Goal: Task Accomplishment & Management: Use online tool/utility

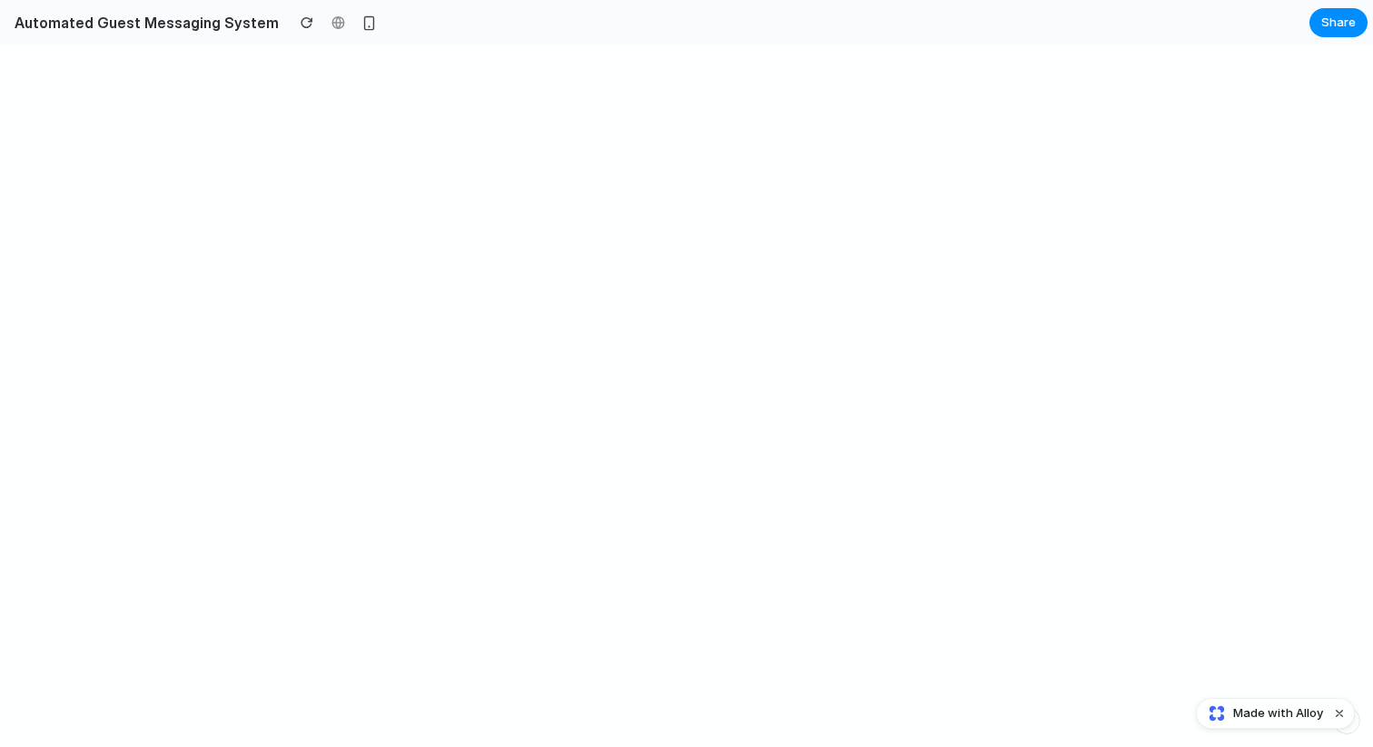
select select "********"
select select "*****"
select select "*********"
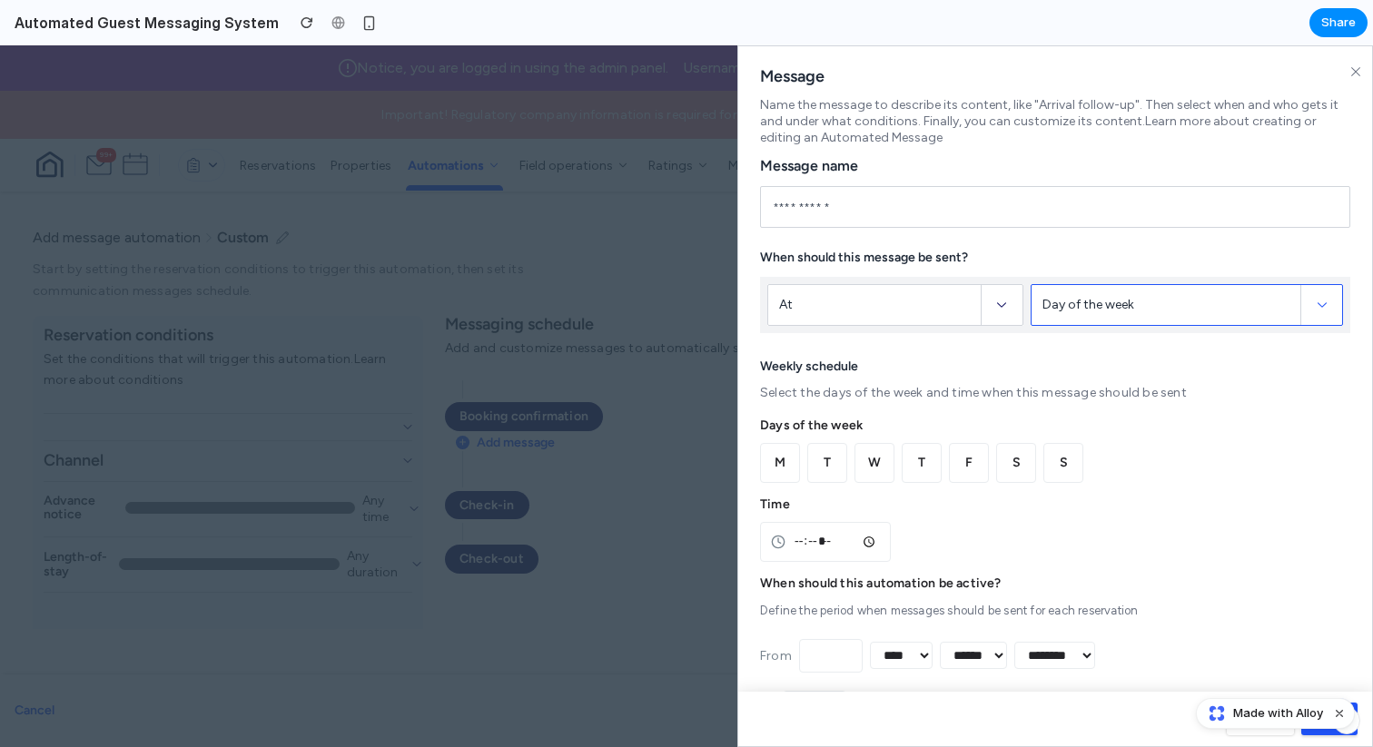
click at [1071, 287] on div "Day of the week" at bounding box center [1171, 305] width 258 height 40
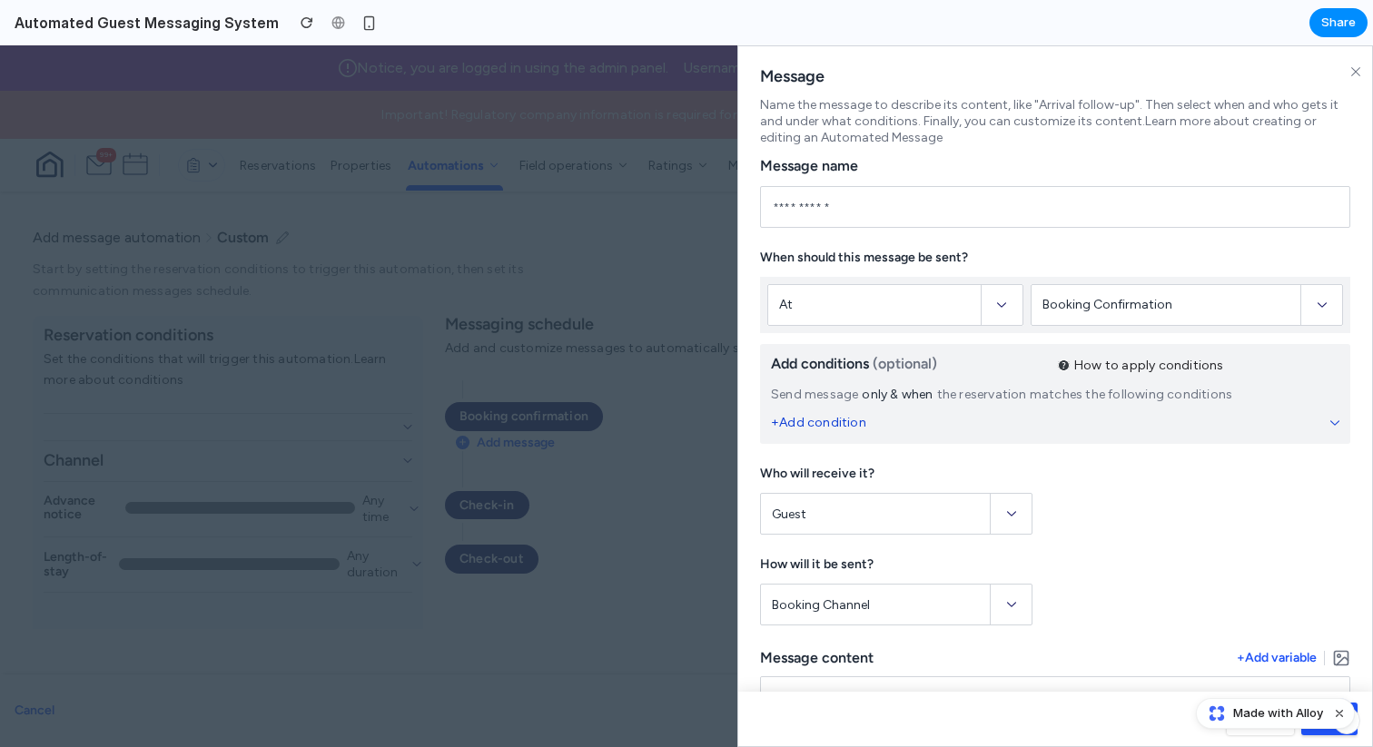
scroll to position [63, 0]
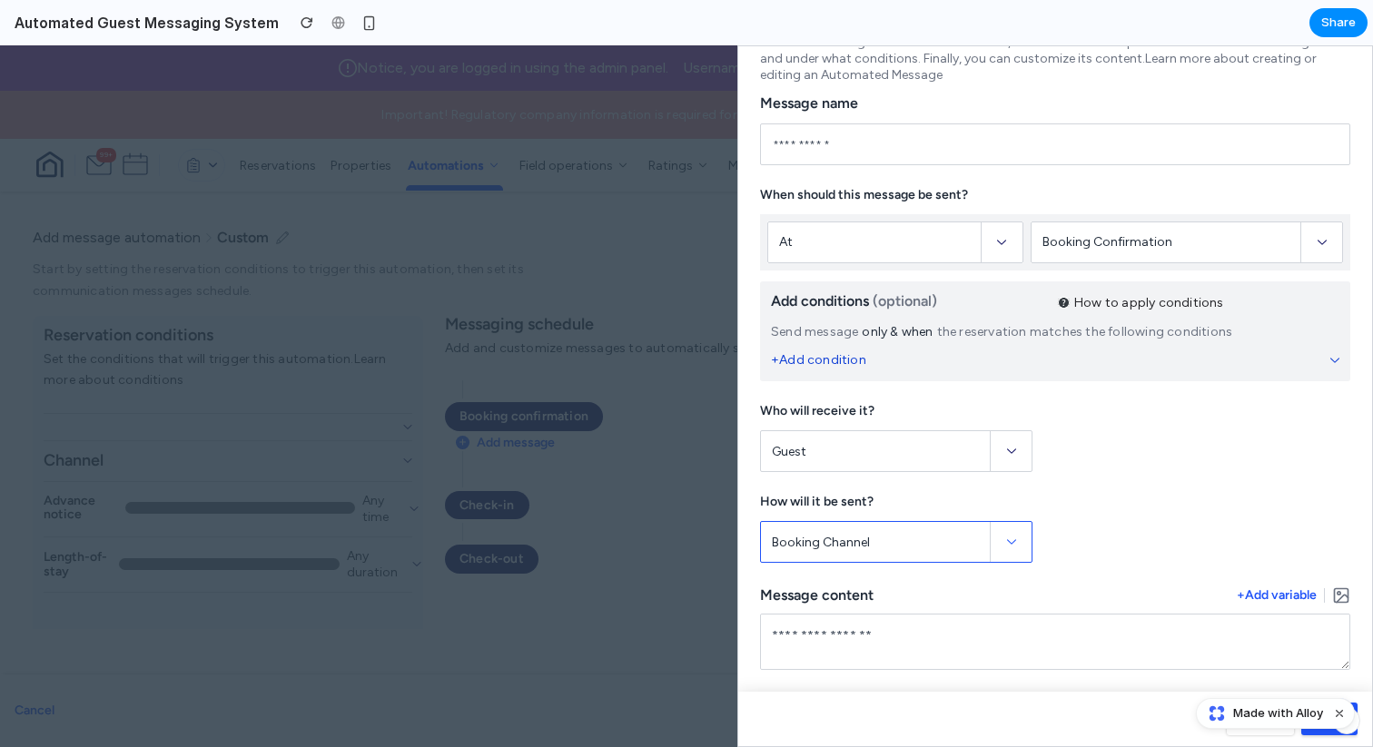
click at [894, 528] on div "Booking Channel" at bounding box center [881, 542] width 218 height 40
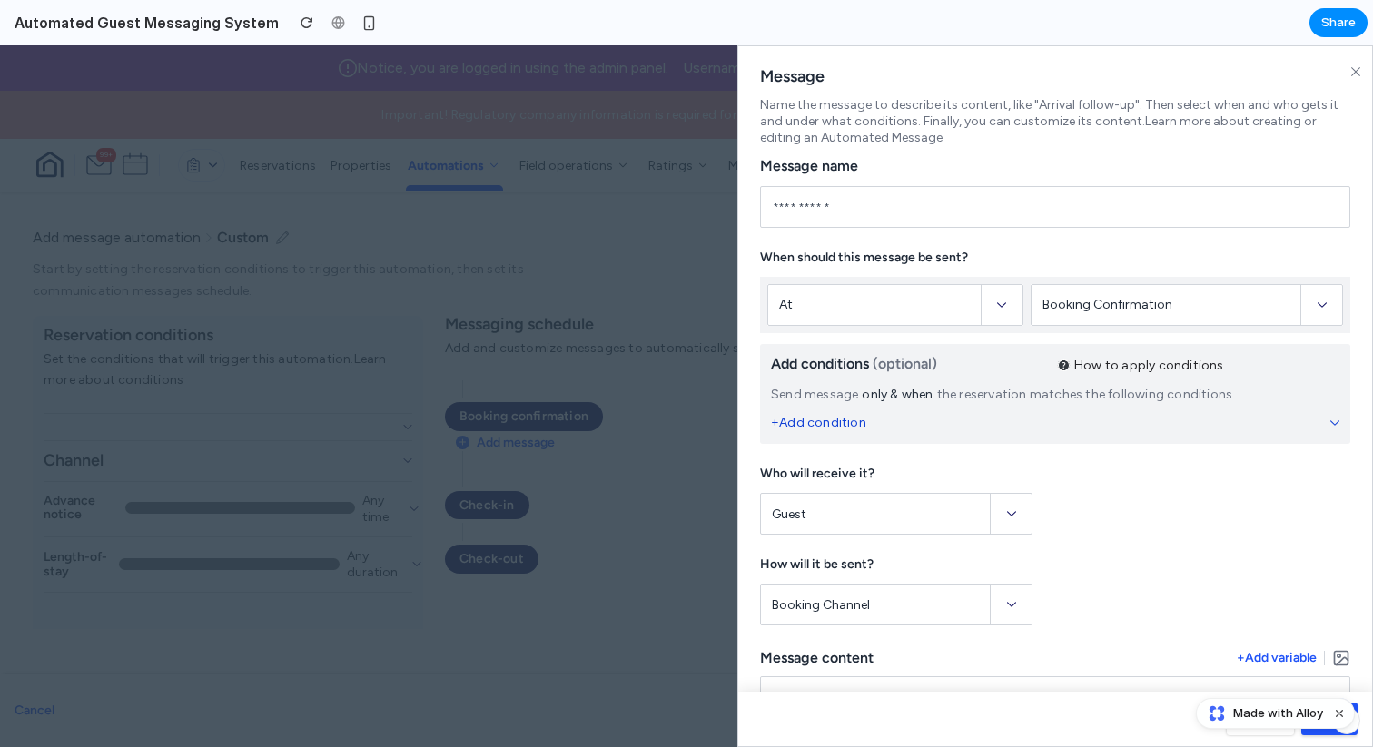
click at [903, 254] on div "When should this message be sent?" at bounding box center [1055, 258] width 590 height 16
click at [1149, 309] on div "Booking Confirmation" at bounding box center [1107, 304] width 130 height 21
select select "********"
select select "*****"
select select "*********"
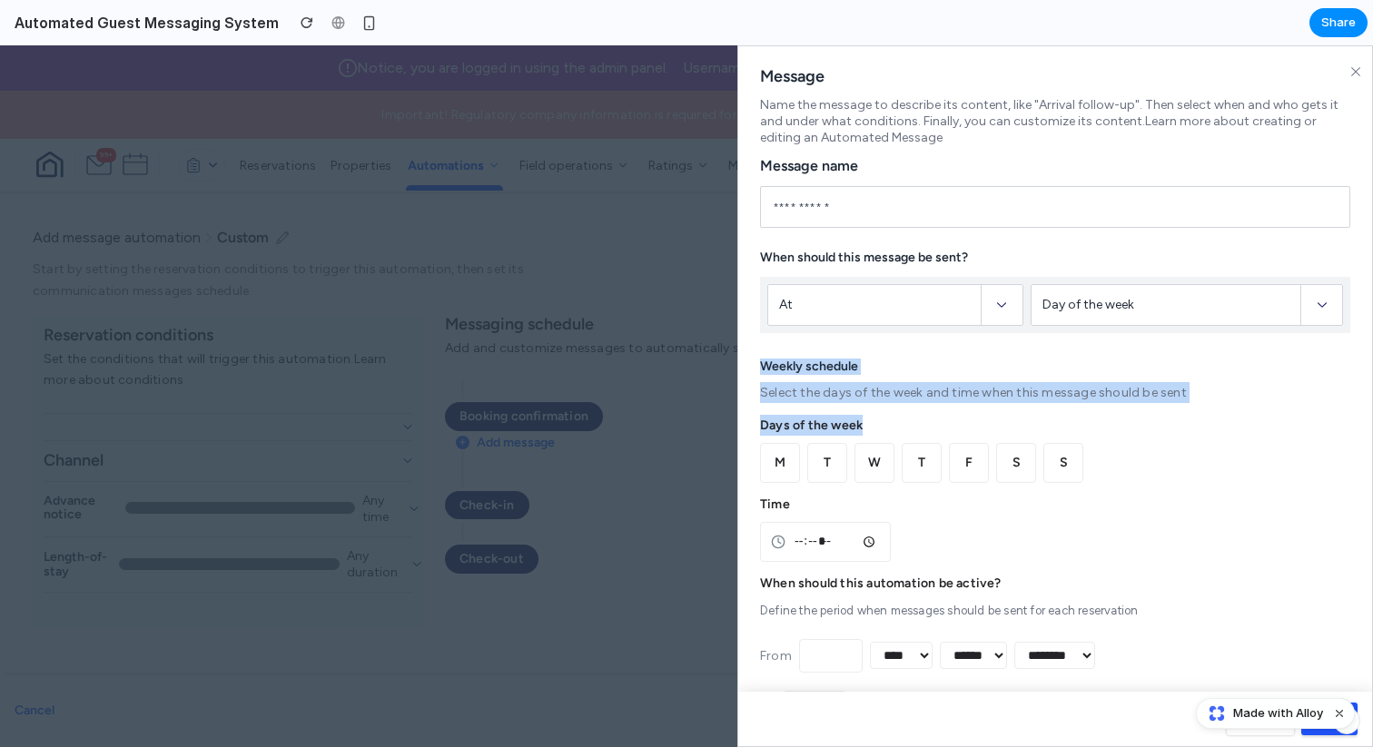
drag, startPoint x: 750, startPoint y: 362, endPoint x: 960, endPoint y: 422, distance: 218.2
click at [959, 422] on div "Message Name the message to describe its content, like "Arrival follow-up". The…" at bounding box center [1055, 596] width 634 height 1100
click at [960, 422] on div "Days of the week" at bounding box center [1055, 425] width 590 height 21
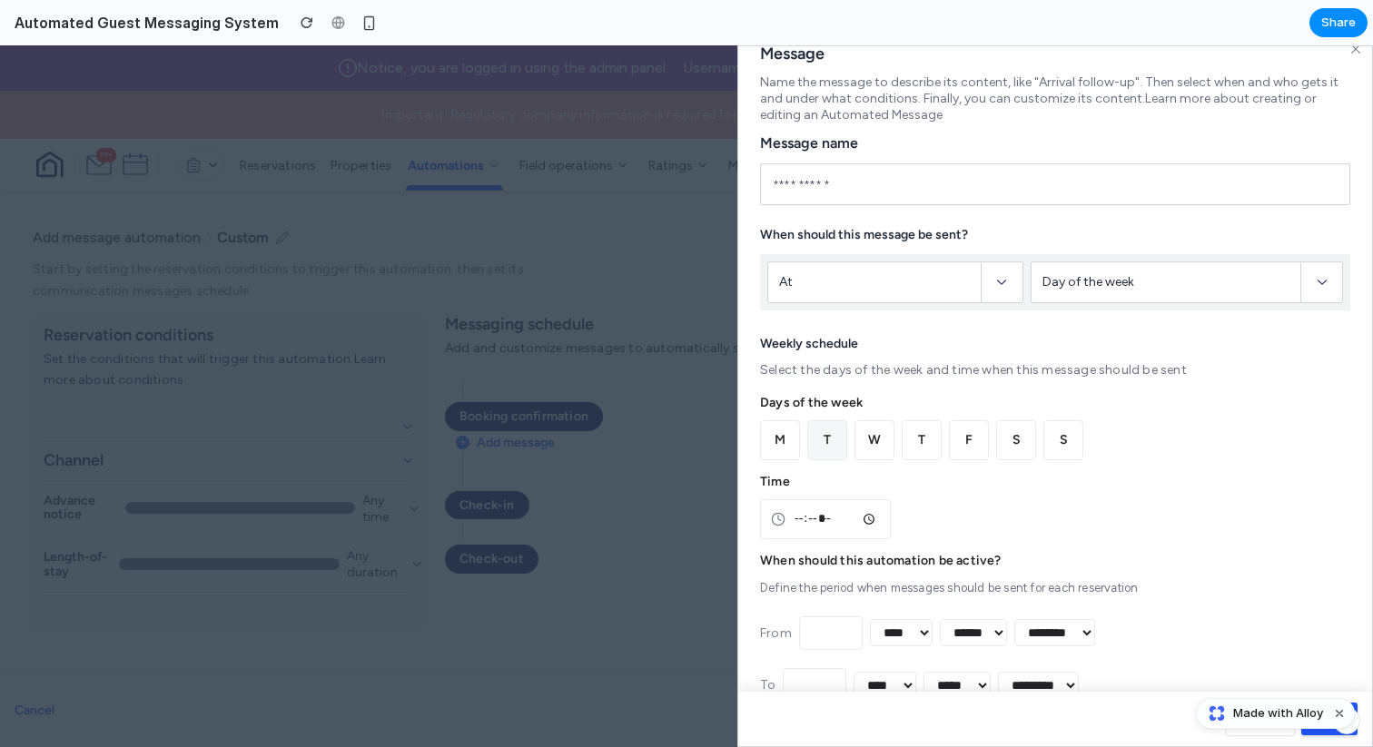
scroll to position [40, 0]
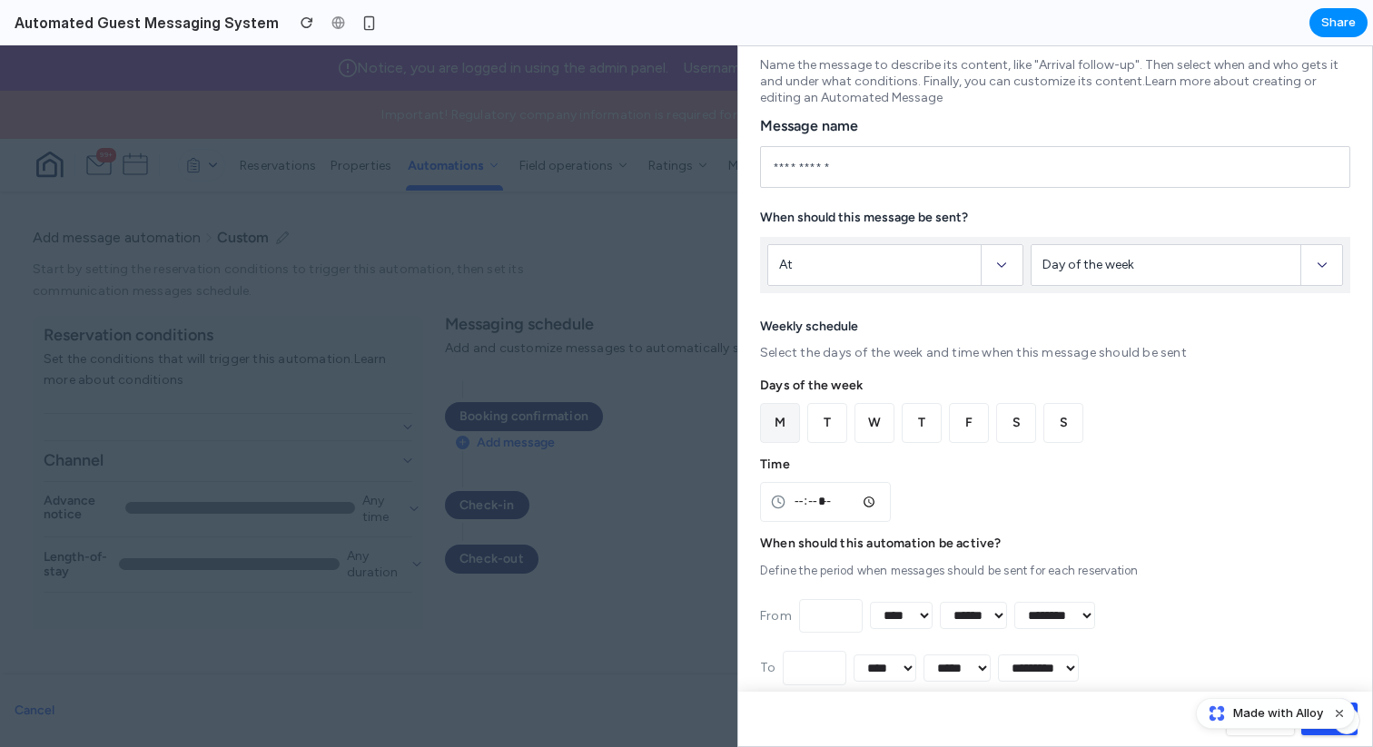
click at [773, 421] on button "M" at bounding box center [780, 423] width 40 height 40
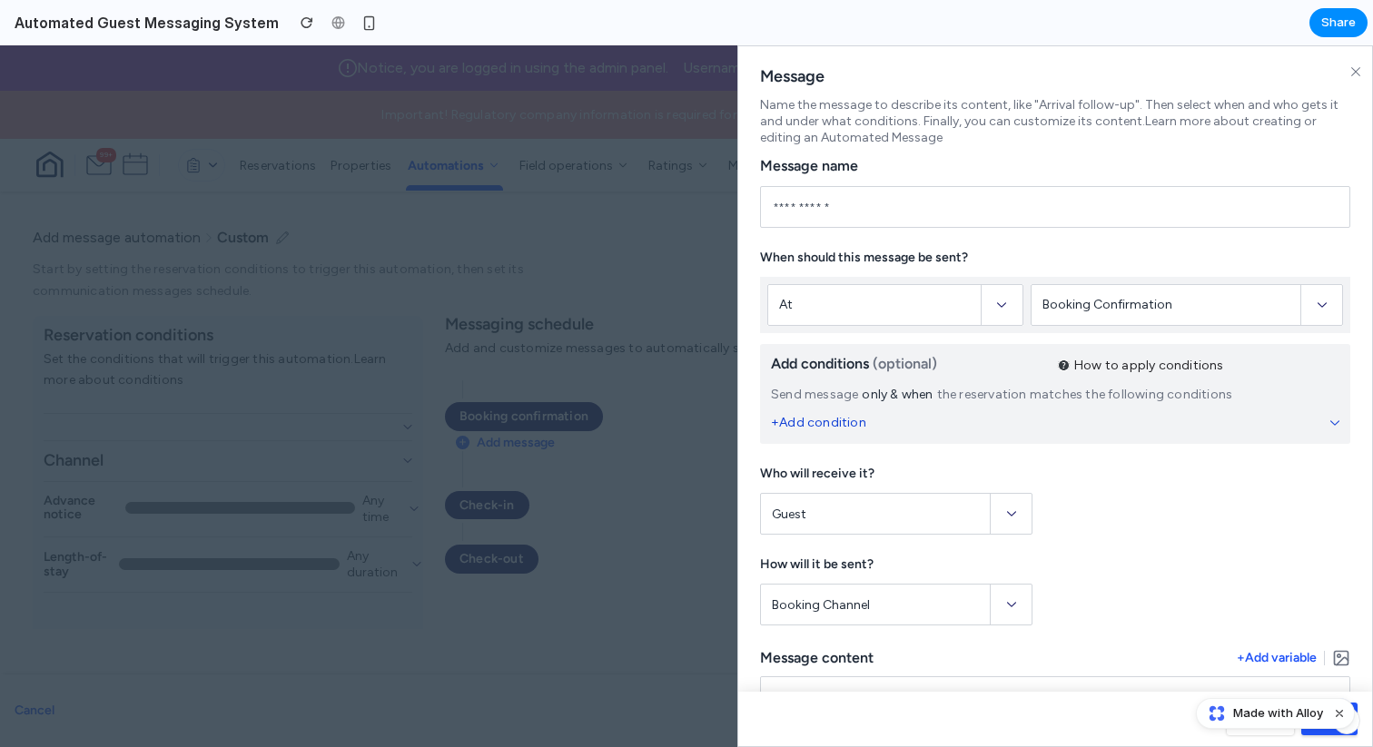
scroll to position [0, 0]
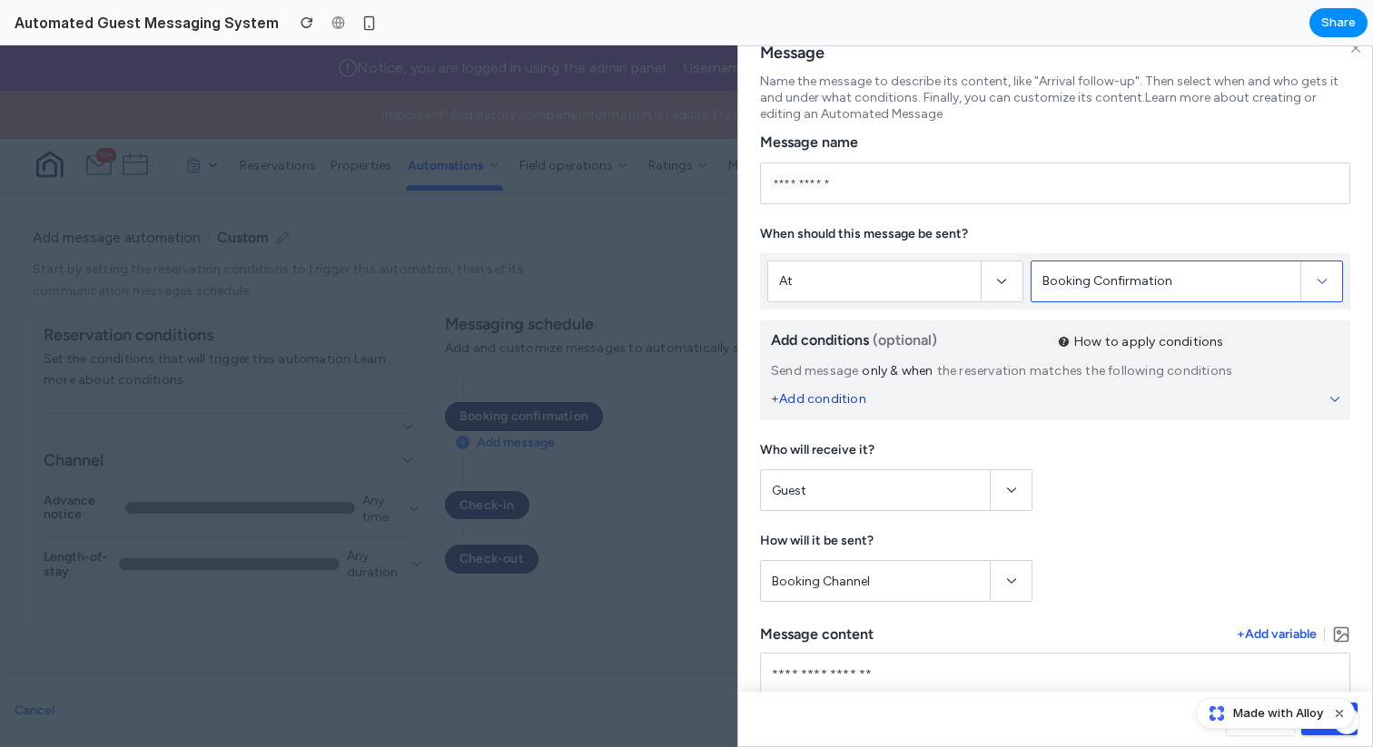
click at [1189, 301] on div "Booking Confirmation" at bounding box center [1171, 282] width 258 height 40
select select "********"
select select "*****"
select select "*********"
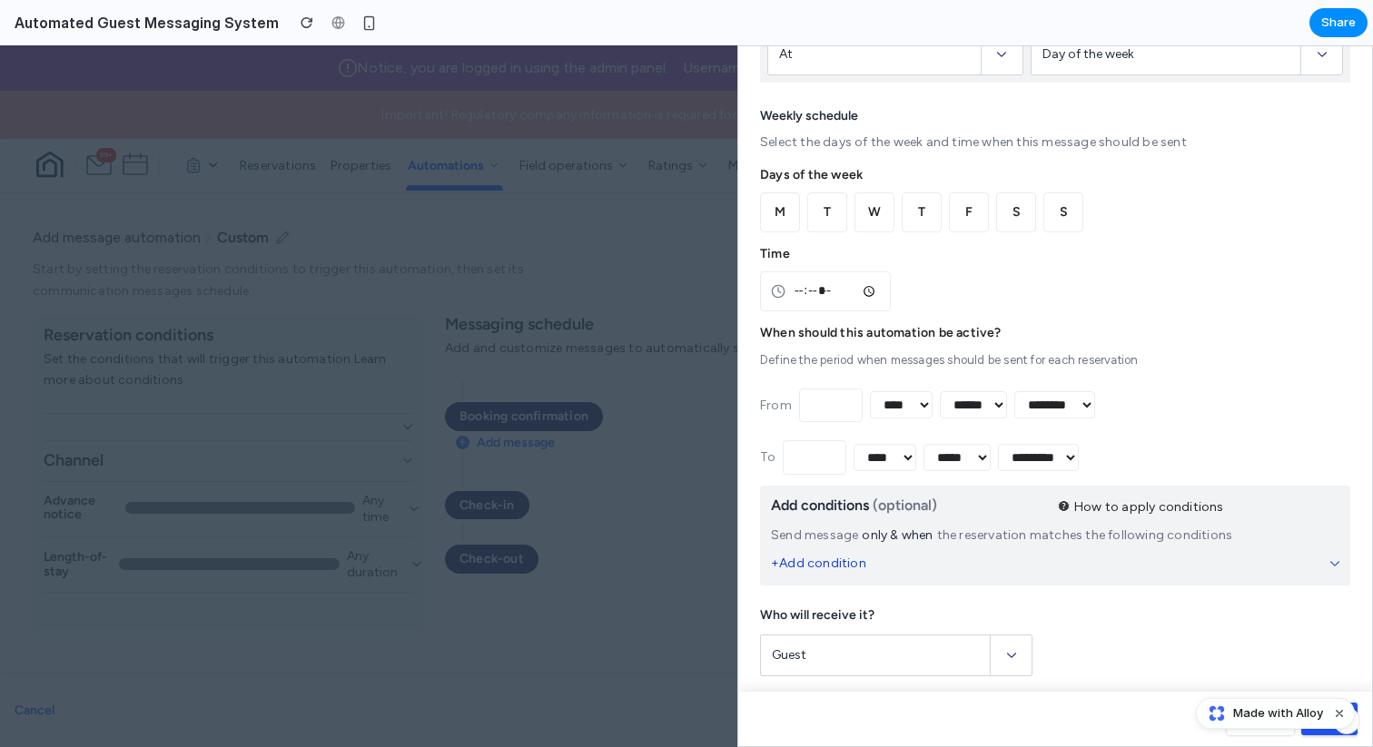
scroll to position [274, 0]
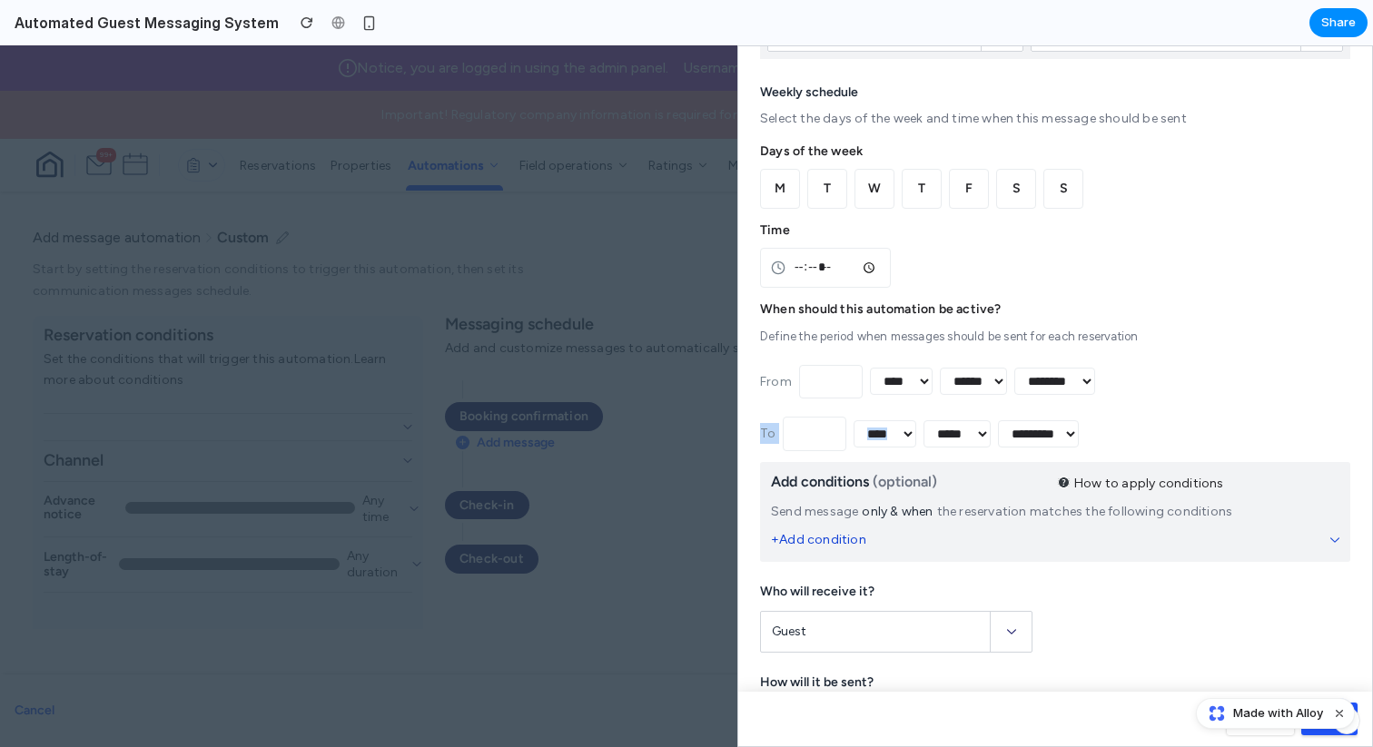
drag, startPoint x: 751, startPoint y: 430, endPoint x: 1139, endPoint y: 441, distance: 387.9
click at [1139, 441] on div "Message Name the message to describe its content, like "Arrival follow-up". The…" at bounding box center [1055, 322] width 634 height 1100
click at [1142, 435] on div "To * **** ***** ****** ***** ******* ******** *********" at bounding box center [1055, 434] width 590 height 34
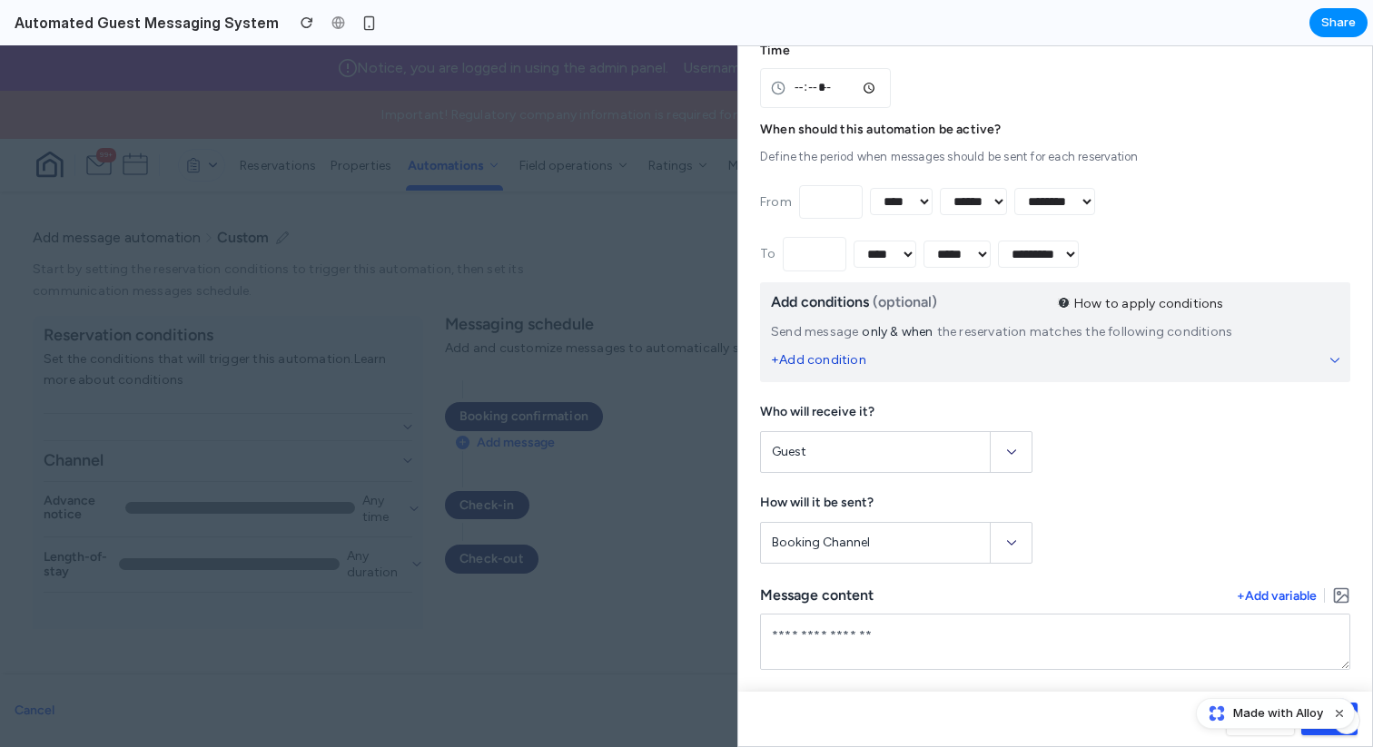
scroll to position [0, 0]
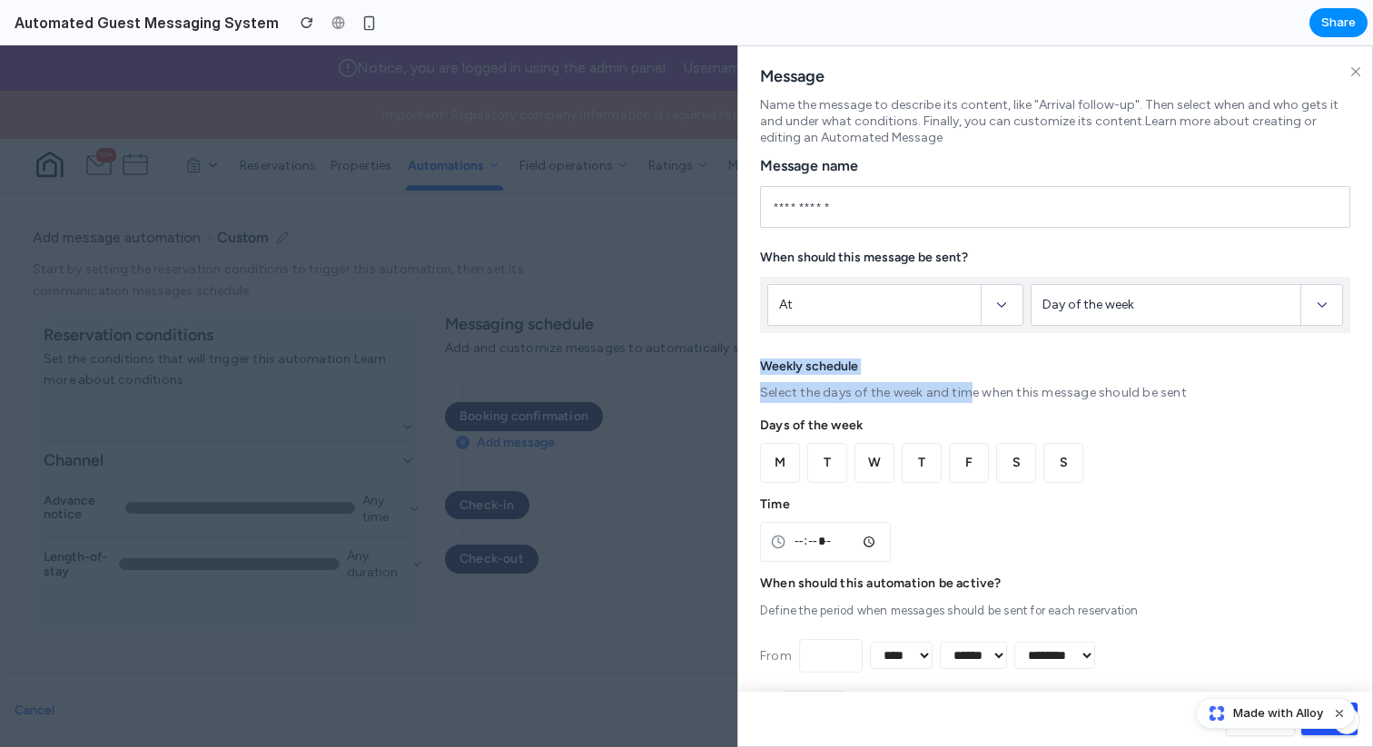
drag, startPoint x: 758, startPoint y: 364, endPoint x: 970, endPoint y: 390, distance: 213.1
click at [970, 390] on div "Message Name the message to describe its content, like "Arrival follow-up". The…" at bounding box center [1055, 596] width 634 height 1100
click at [970, 390] on div "Select the days of the week and time when this message should be sent" at bounding box center [1055, 392] width 590 height 21
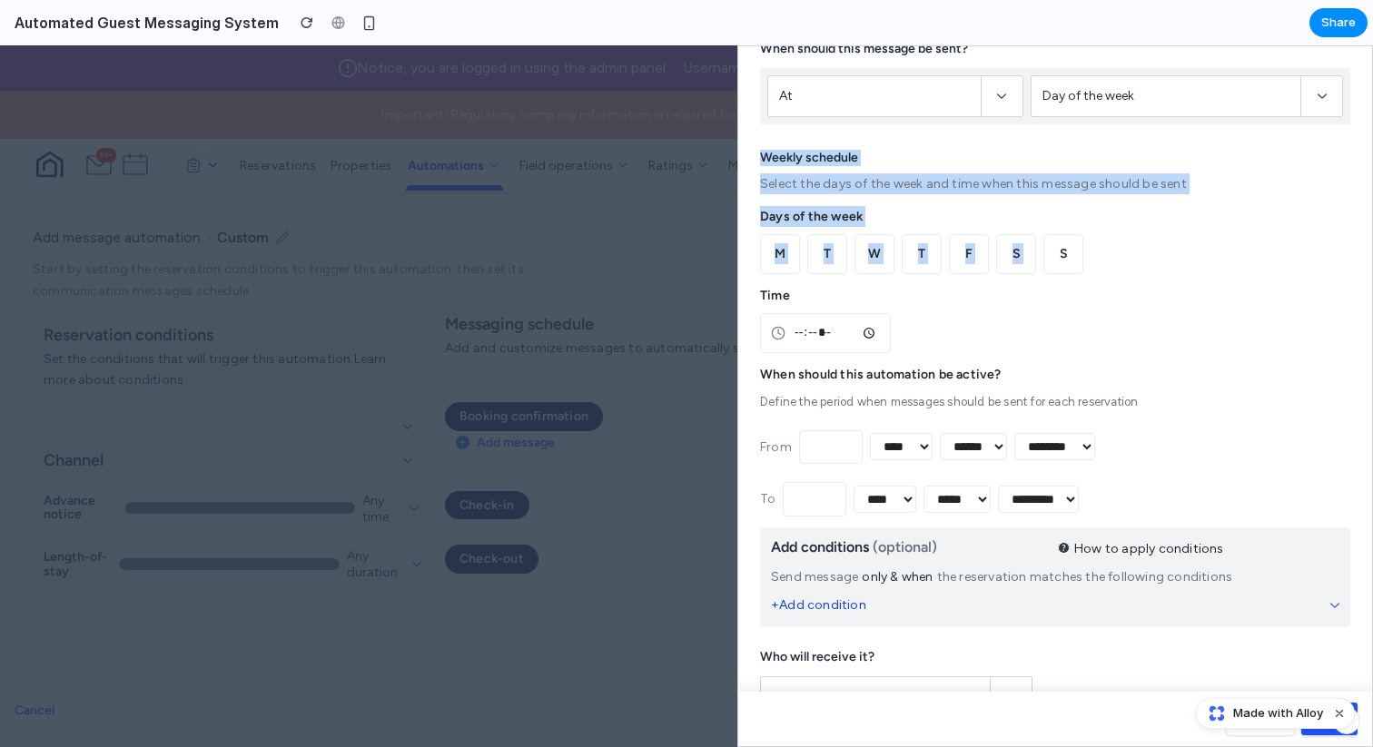
drag, startPoint x: 739, startPoint y: 143, endPoint x: 1054, endPoint y: 242, distance: 330.3
click at [1054, 242] on div "Message Name the message to describe its content, like "Arrival follow-up". The…" at bounding box center [1055, 387] width 634 height 1100
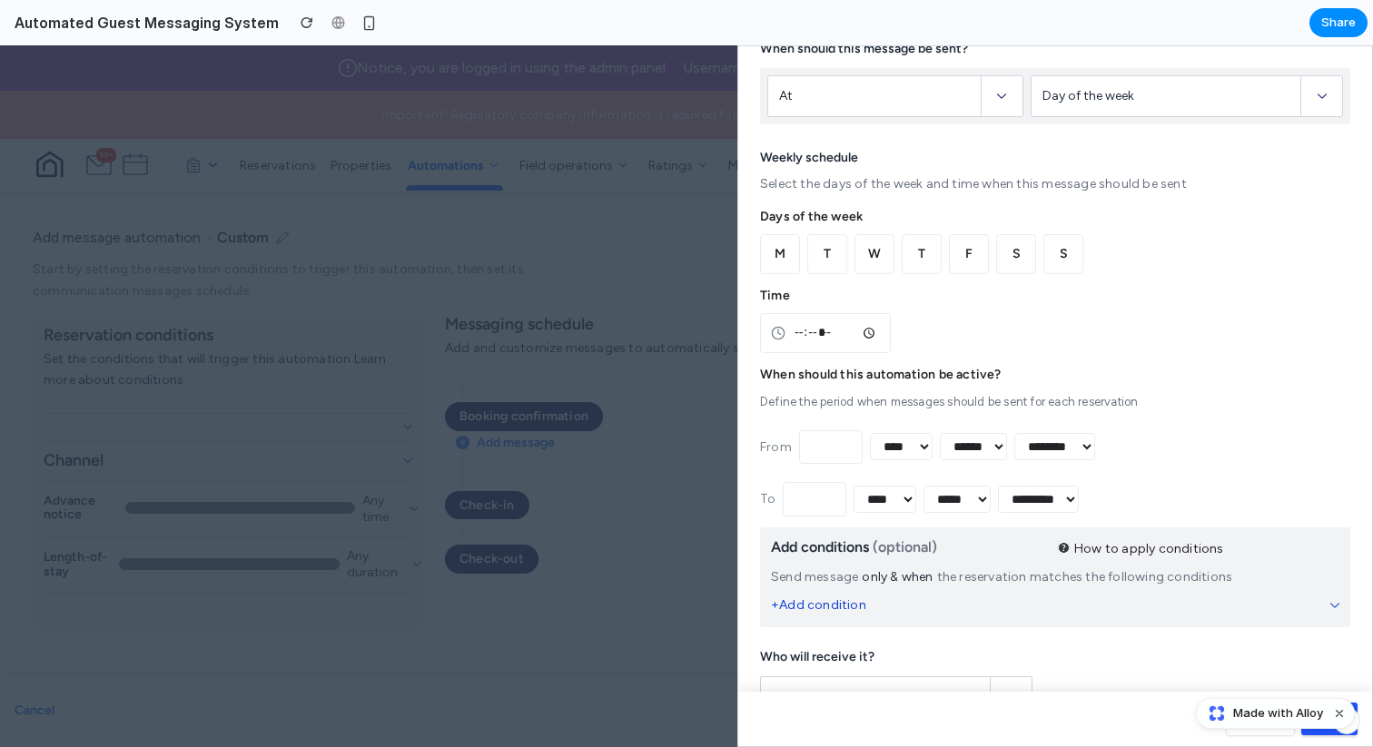
click at [1280, 284] on div "Weekly schedule Select the days of the week and time when this message should b…" at bounding box center [1055, 333] width 590 height 366
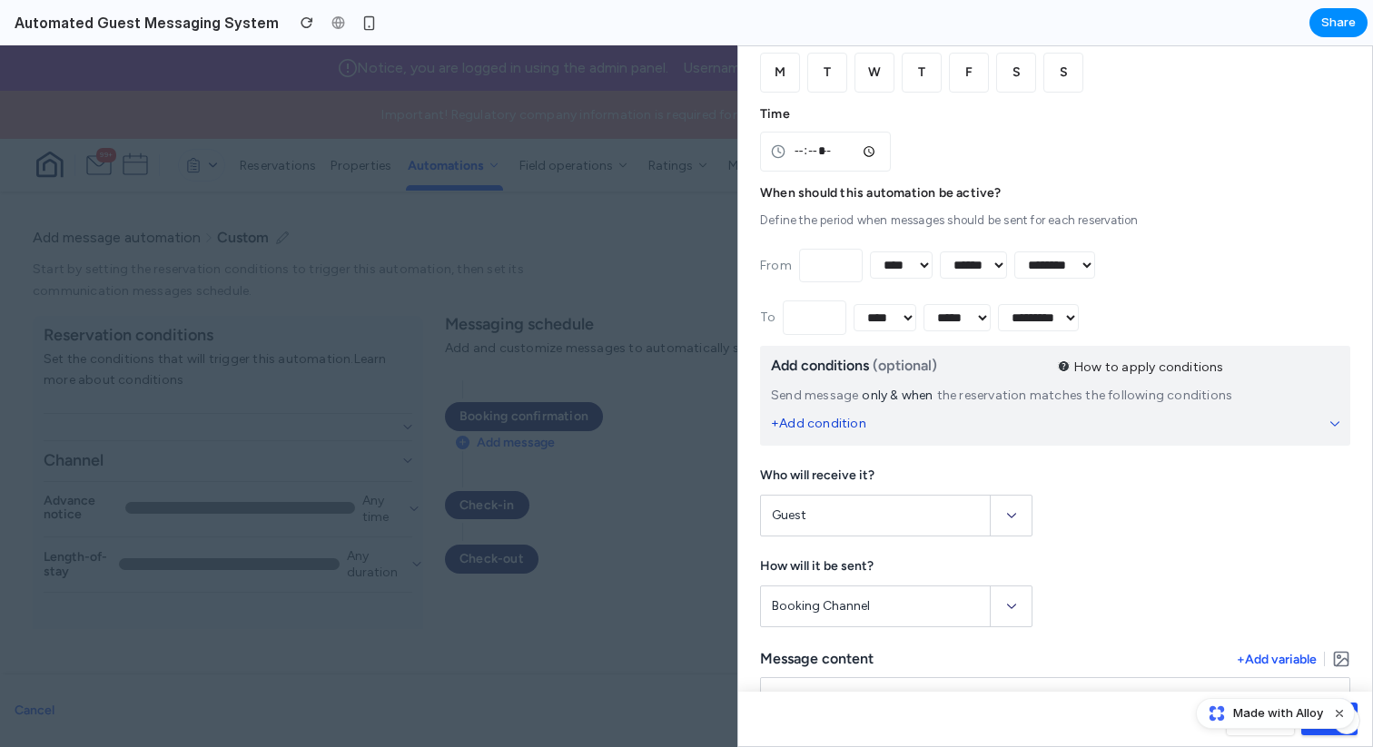
scroll to position [0, 0]
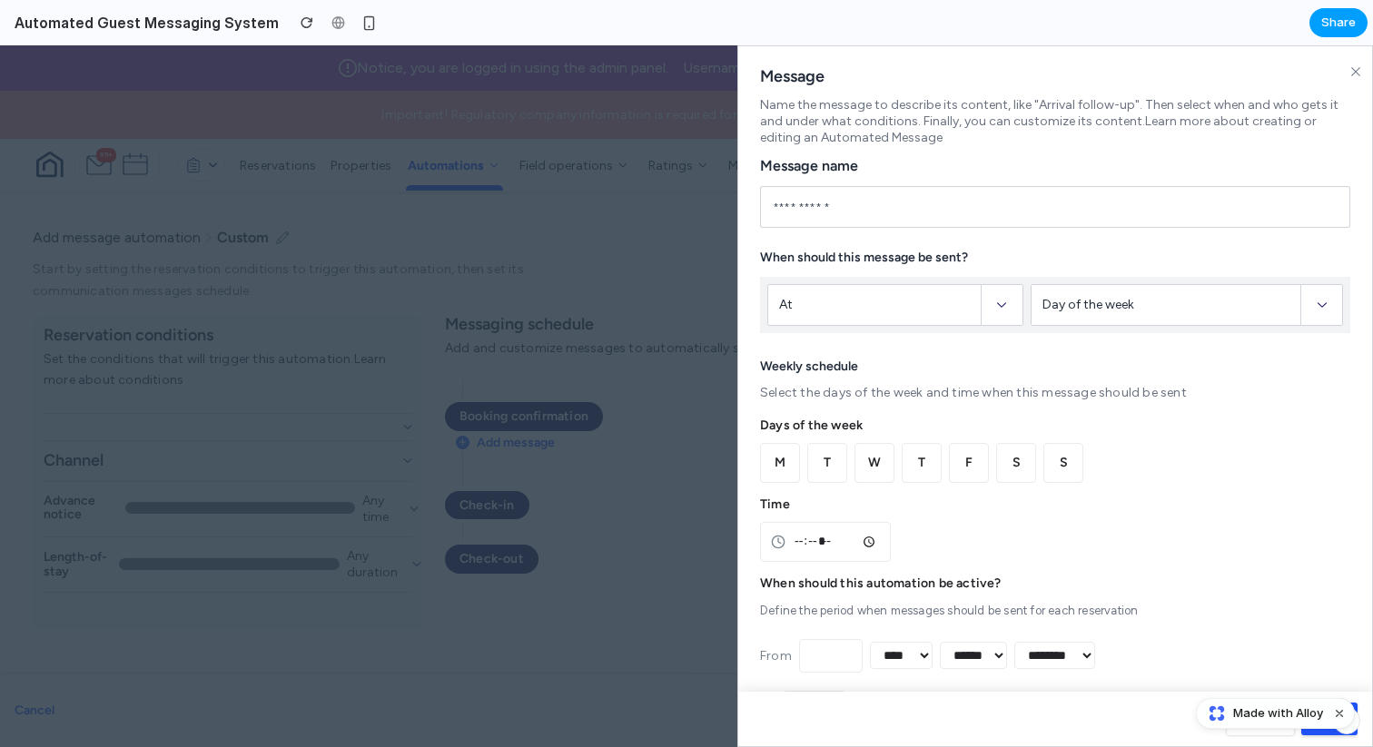
click at [1331, 18] on span "Share" at bounding box center [1338, 23] width 35 height 18
click at [1239, 29] on div "Share ' Automated Guest Messaging System ' Invite [DOMAIN_NAME][URL] Copy link …" at bounding box center [686, 373] width 1373 height 747
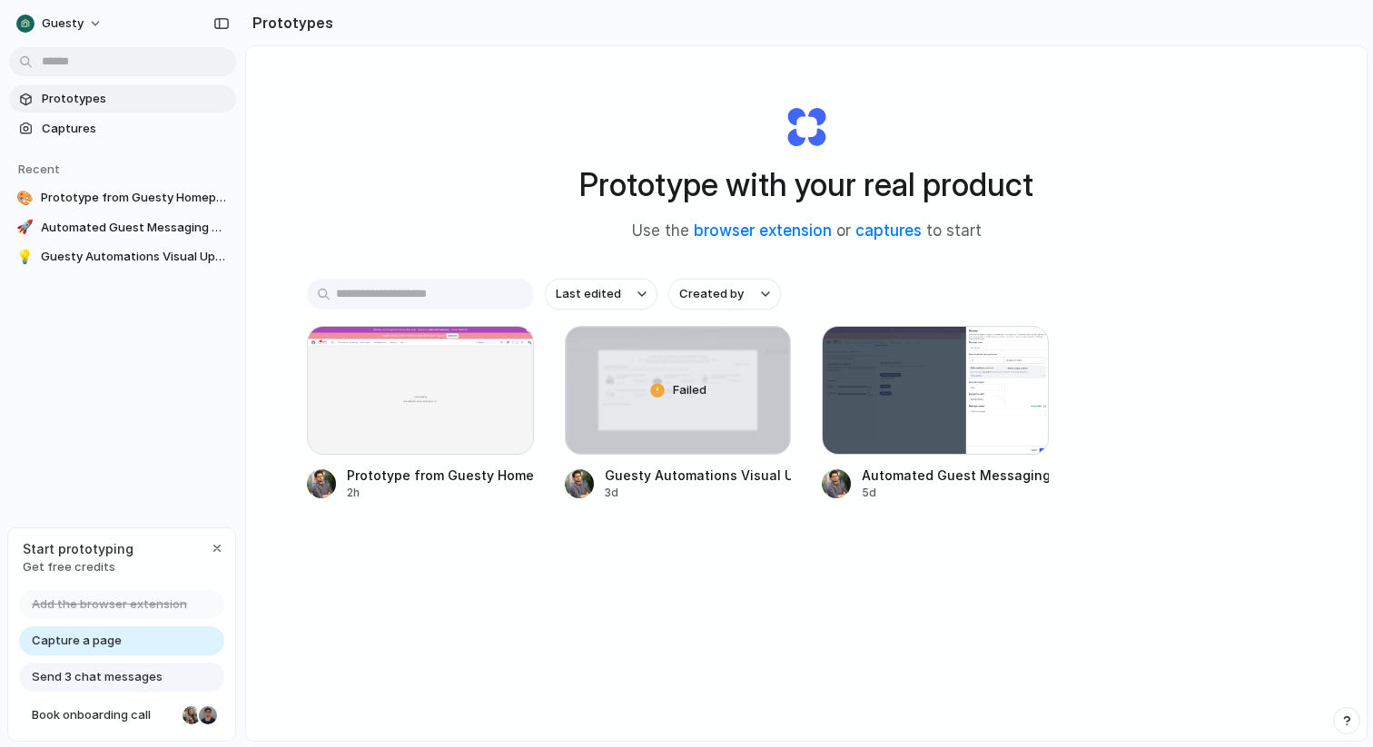
drag, startPoint x: 586, startPoint y: 195, endPoint x: 948, endPoint y: 210, distance: 362.6
click at [926, 211] on div "Prototype with your real product Use the browser extension or captures to start" at bounding box center [806, 166] width 726 height 196
click at [829, 176] on h1 "Prototype with your real product" at bounding box center [806, 185] width 454 height 48
click at [815, 188] on h1 "Prototype with your real product" at bounding box center [806, 185] width 454 height 48
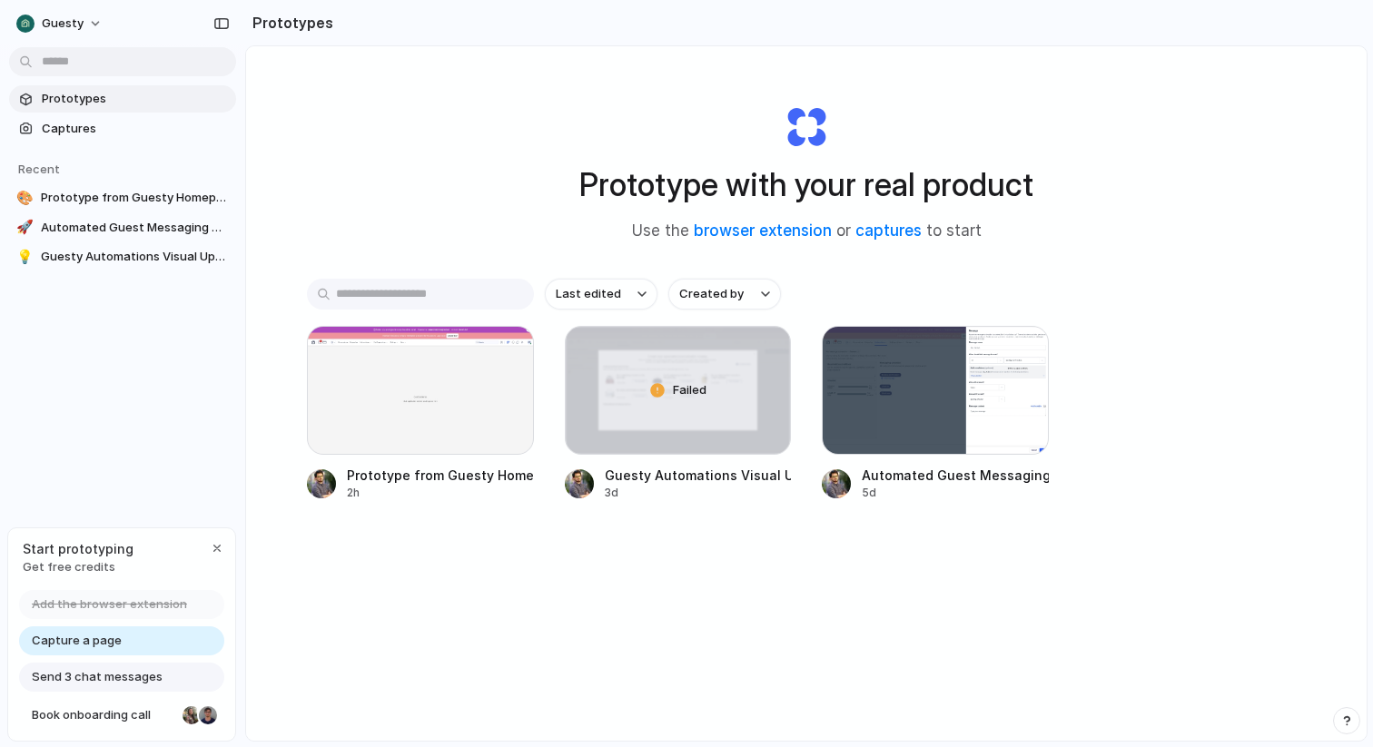
click at [141, 649] on link "Capture a page" at bounding box center [121, 641] width 205 height 29
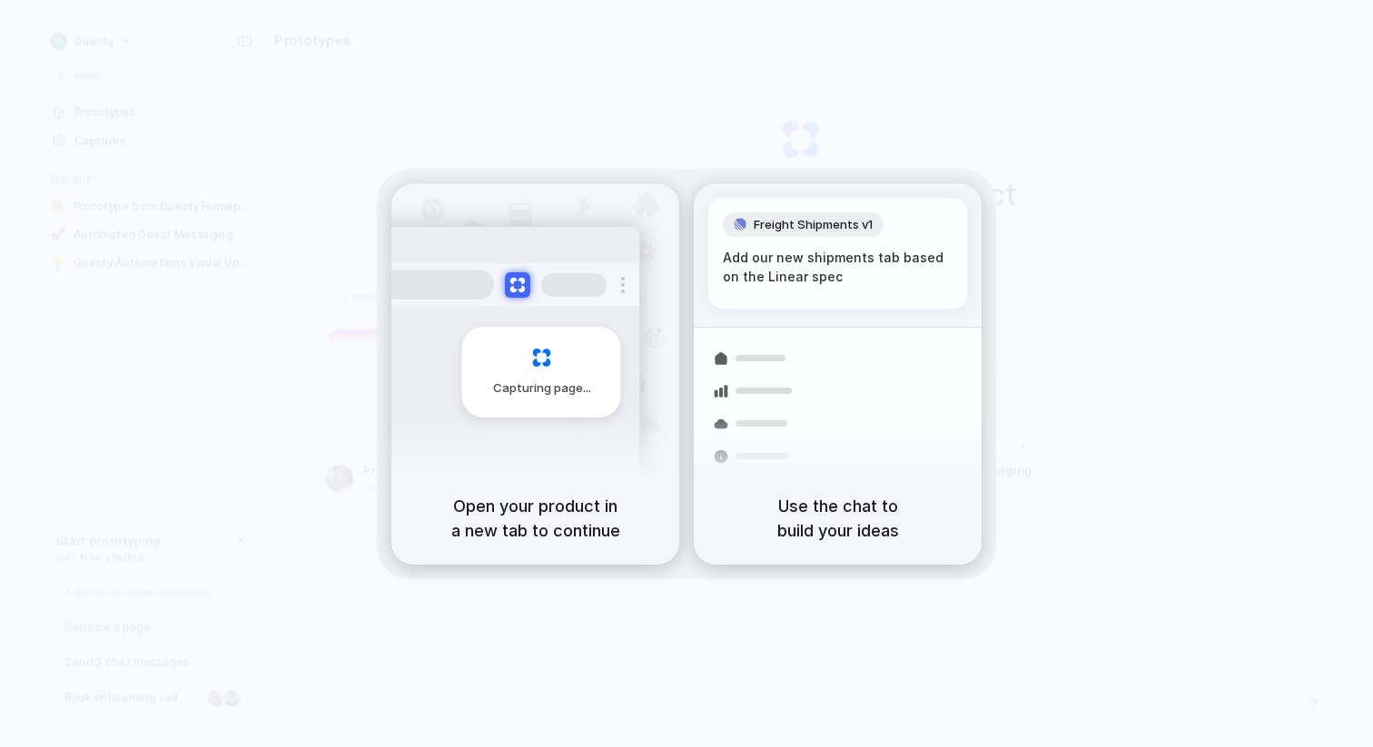
click at [751, 499] on h5 "Use the chat to build your ideas" at bounding box center [838, 518] width 244 height 49
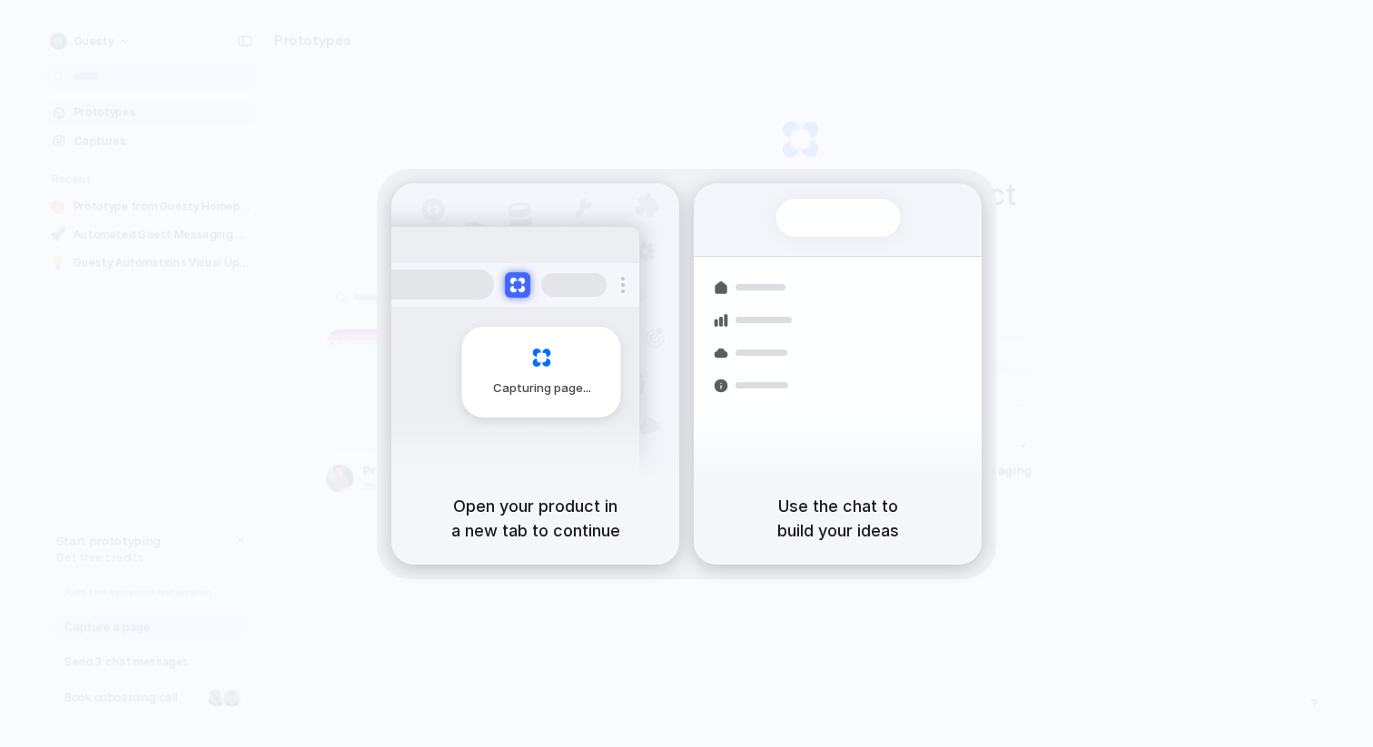
click at [846, 526] on h5 "Use the chat to build your ideas" at bounding box center [838, 518] width 244 height 49
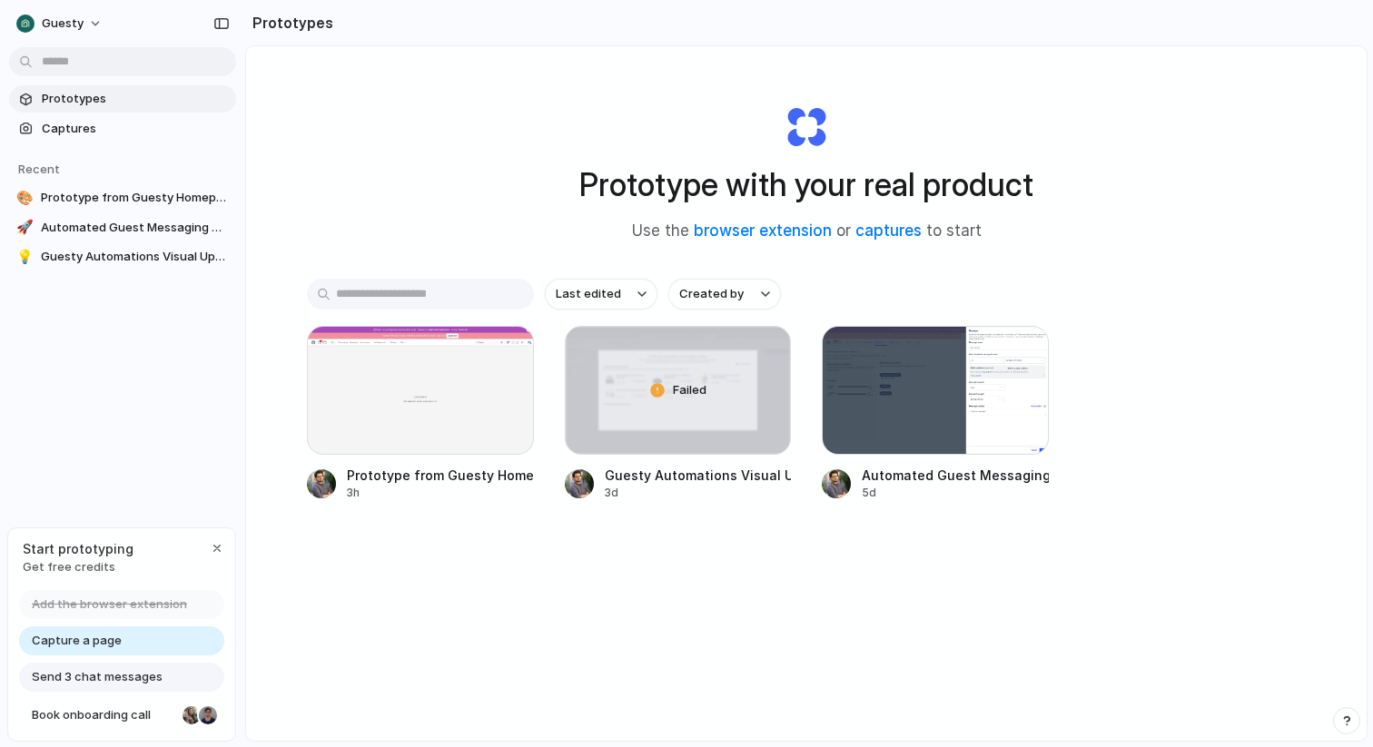
click at [152, 606] on span "Add the browser extension" at bounding box center [109, 605] width 155 height 18
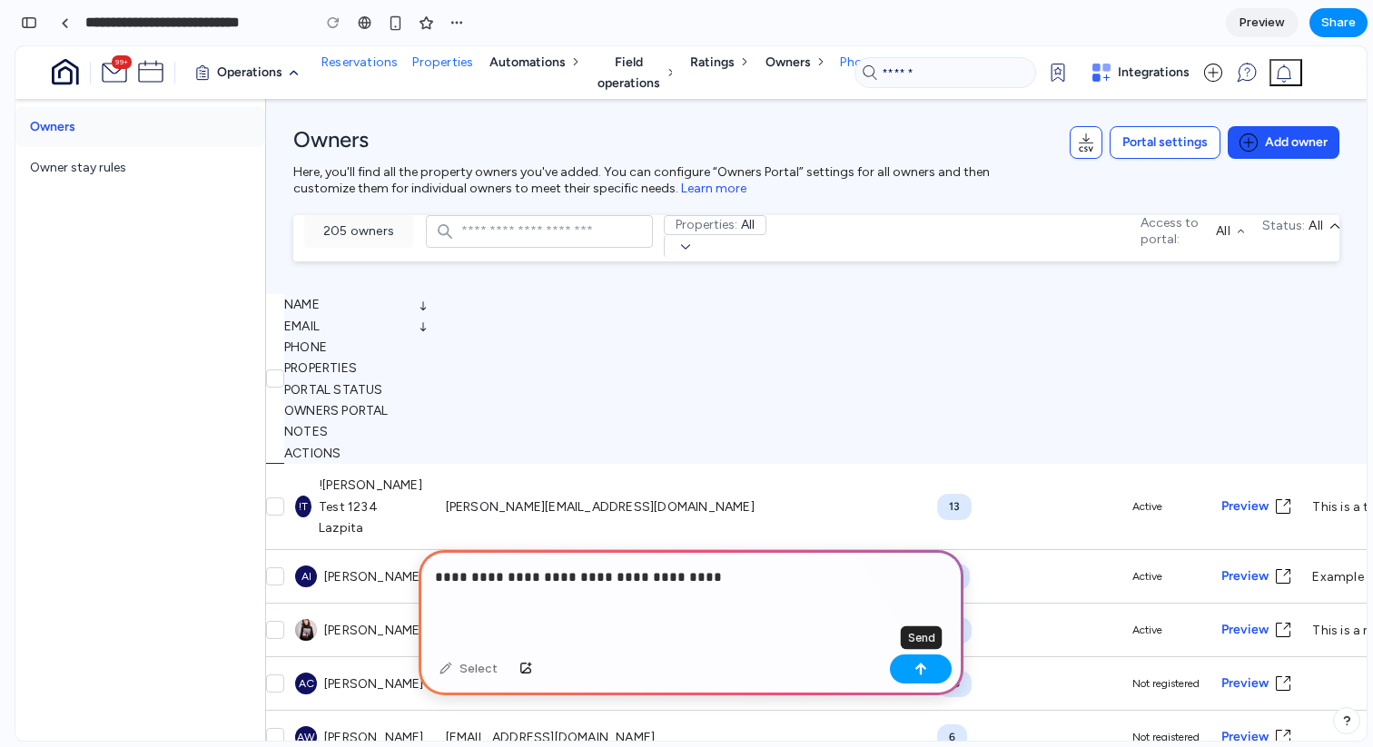
click at [941, 675] on button "button" at bounding box center [921, 669] width 62 height 29
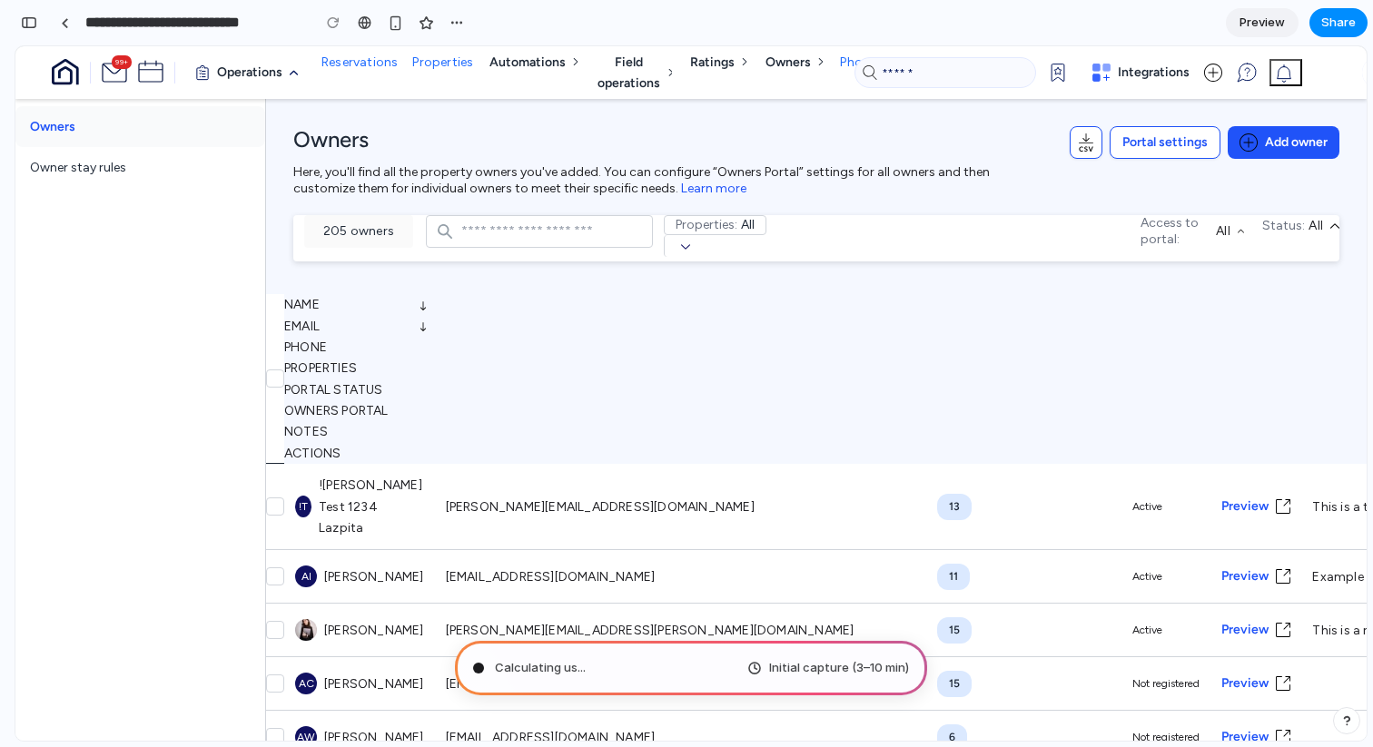
type input "**********"
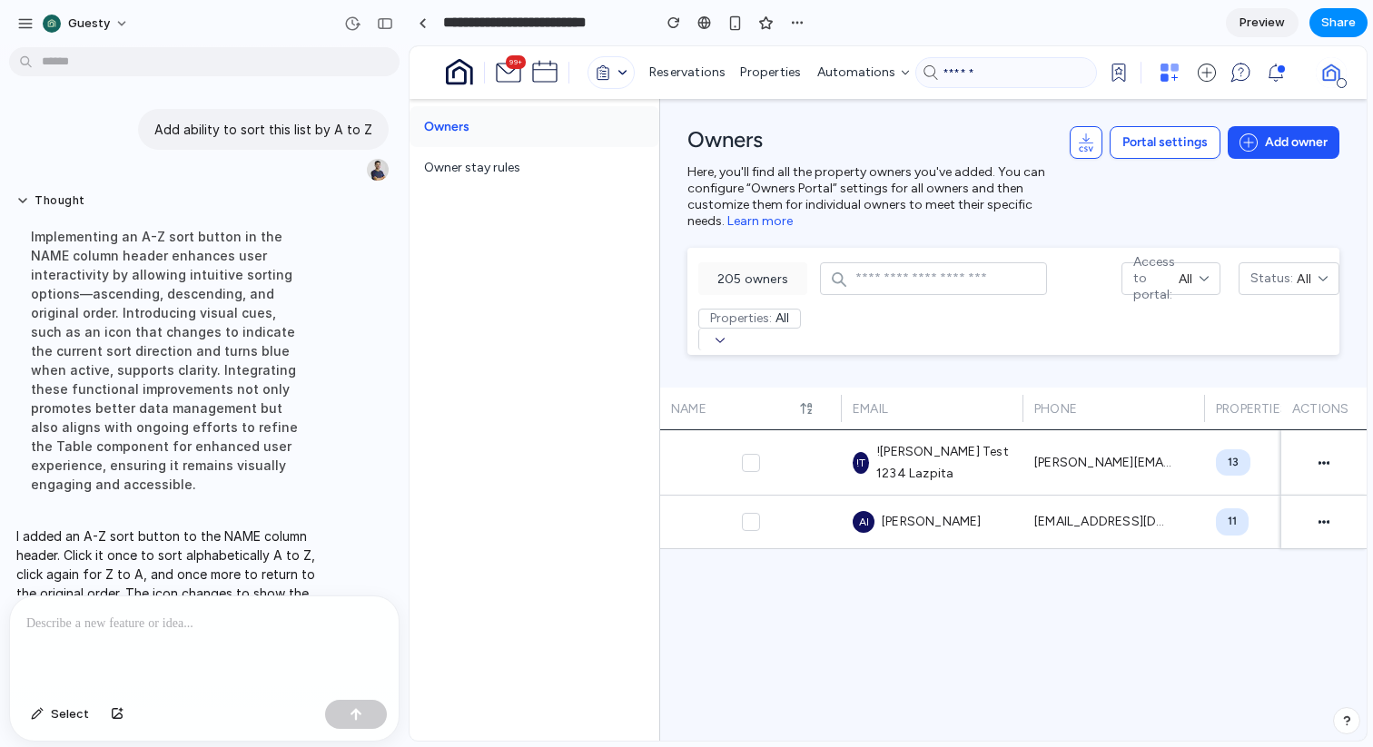
scroll to position [53, 0]
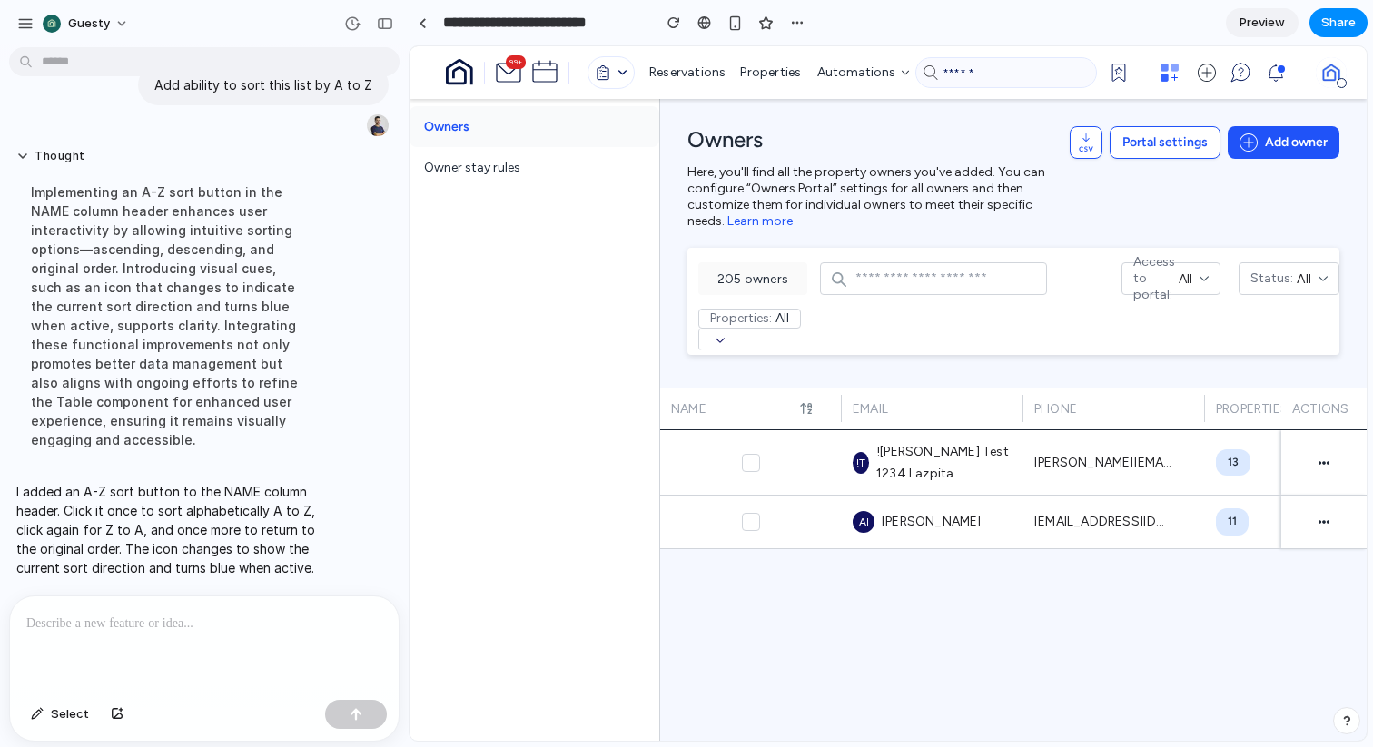
click at [945, 322] on div "205 owners Properties: All" at bounding box center [895, 308] width 416 height 93
click at [1299, 279] on div "Status: All" at bounding box center [1280, 279] width 61 height 21
click at [814, 338] on div "205 owners Properties: All" at bounding box center [895, 308] width 416 height 93
click at [715, 335] on button "button" at bounding box center [719, 339] width 42 height 21
click at [716, 339] on icon "button" at bounding box center [720, 340] width 9 height 5
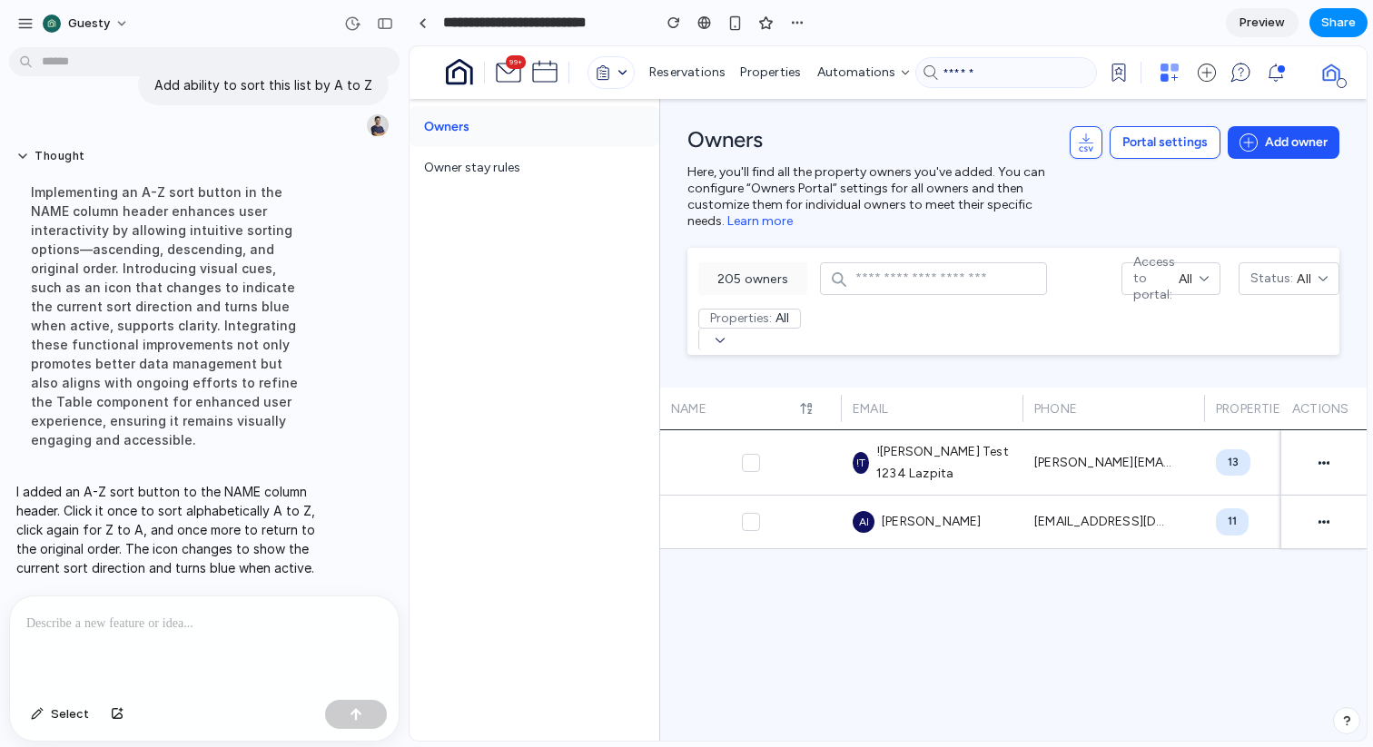
click at [959, 303] on div "205 owners Properties: All" at bounding box center [895, 308] width 416 height 93
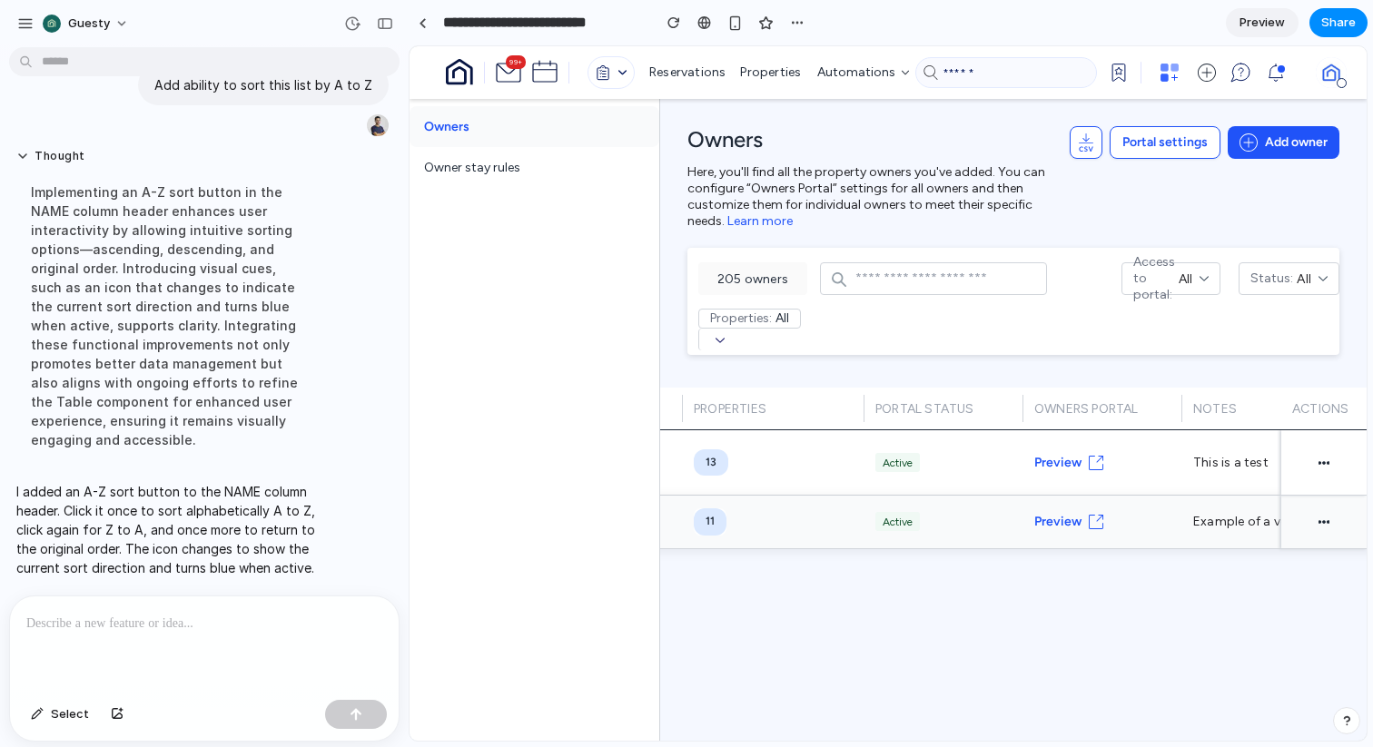
scroll to position [0, 583]
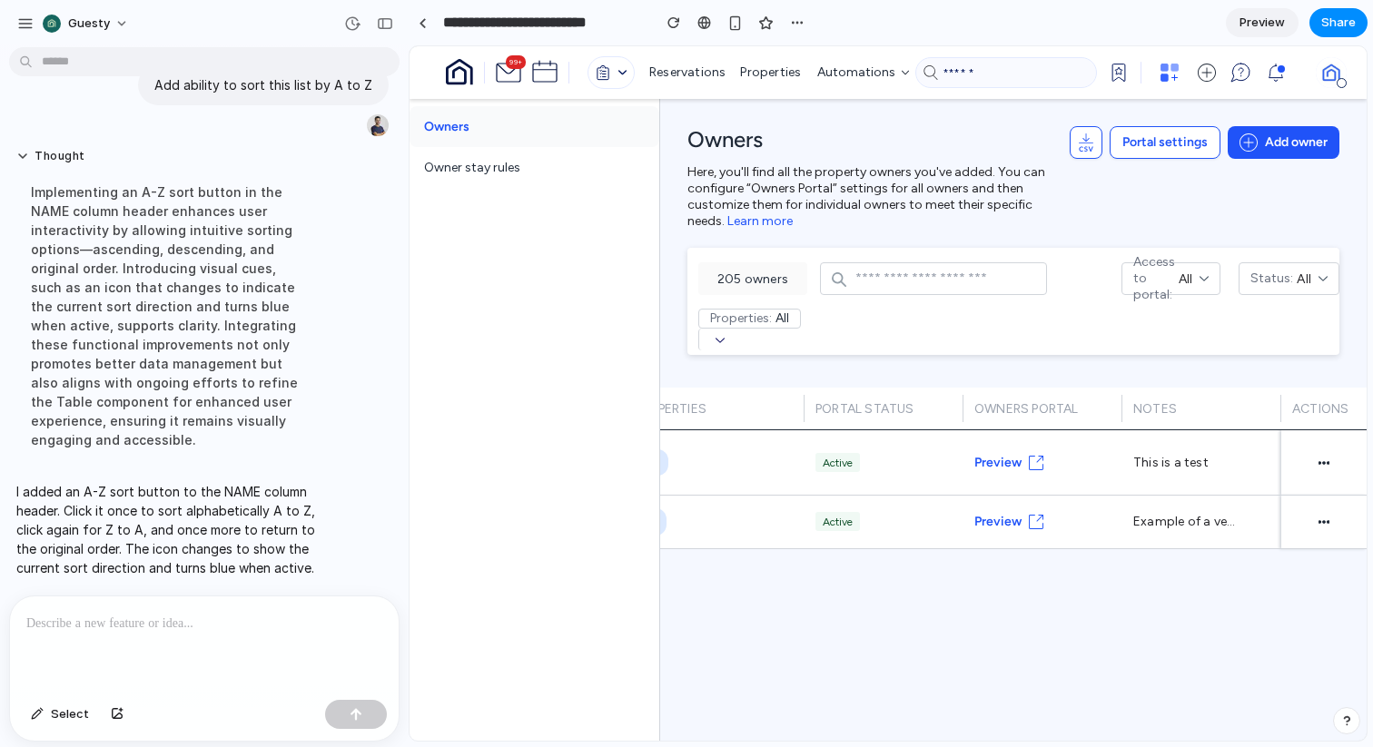
click at [1338, 271] on div "Owners Here, you'll find all the property owners you've added. You can configur…" at bounding box center [1013, 243] width 706 height 289
click at [901, 179] on div "Here, you'll find all the property owners you've added. You can configure “Owne…" at bounding box center [869, 196] width 364 height 65
click at [772, 226] on div "Learn more" at bounding box center [759, 221] width 65 height 16
click at [745, 370] on div "Owners Here, you'll find all the property owners you've added. You can configur…" at bounding box center [1013, 243] width 706 height 289
click at [658, 406] on ul "Owners Owner stay rules" at bounding box center [535, 420] width 251 height 642
